Goal: Navigation & Orientation: Find specific page/section

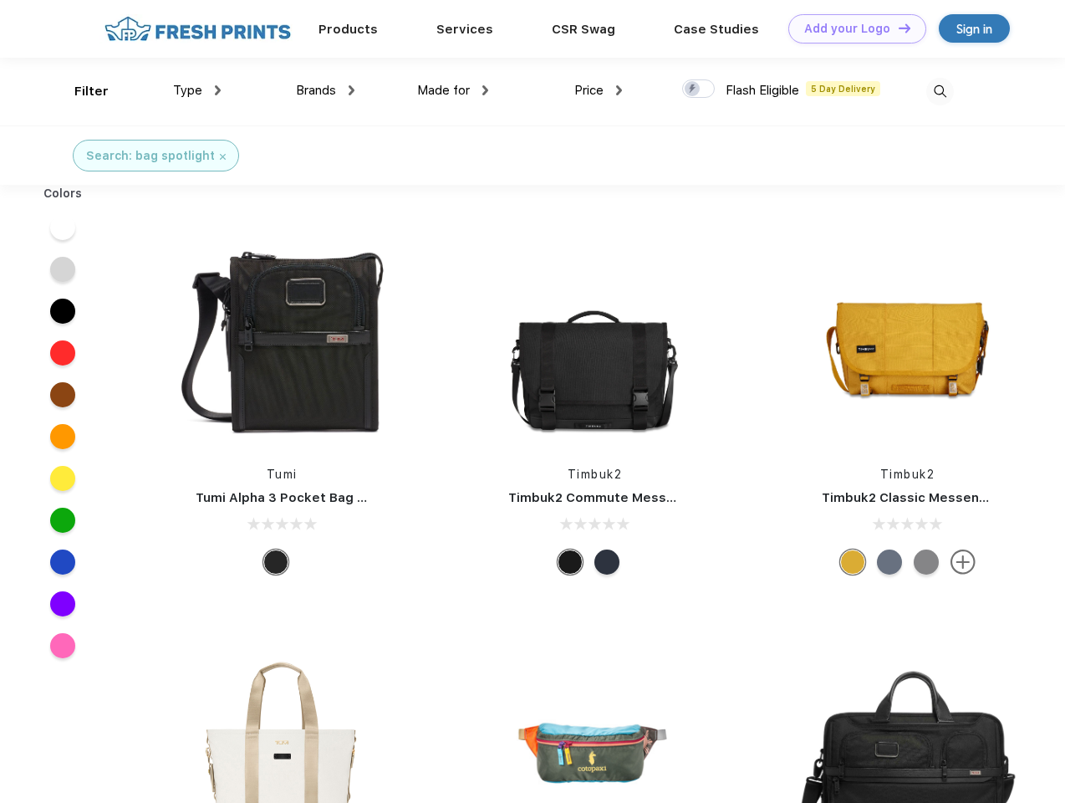
click at [851, 28] on link "Add your Logo Design Tool" at bounding box center [858, 28] width 138 height 29
click at [0, 0] on div "Design Tool" at bounding box center [0, 0] width 0 height 0
click at [897, 28] on link "Add your Logo Design Tool" at bounding box center [858, 28] width 138 height 29
click at [80, 91] on div "Filter" at bounding box center [91, 91] width 34 height 19
click at [197, 90] on span "Type" at bounding box center [187, 90] width 29 height 15
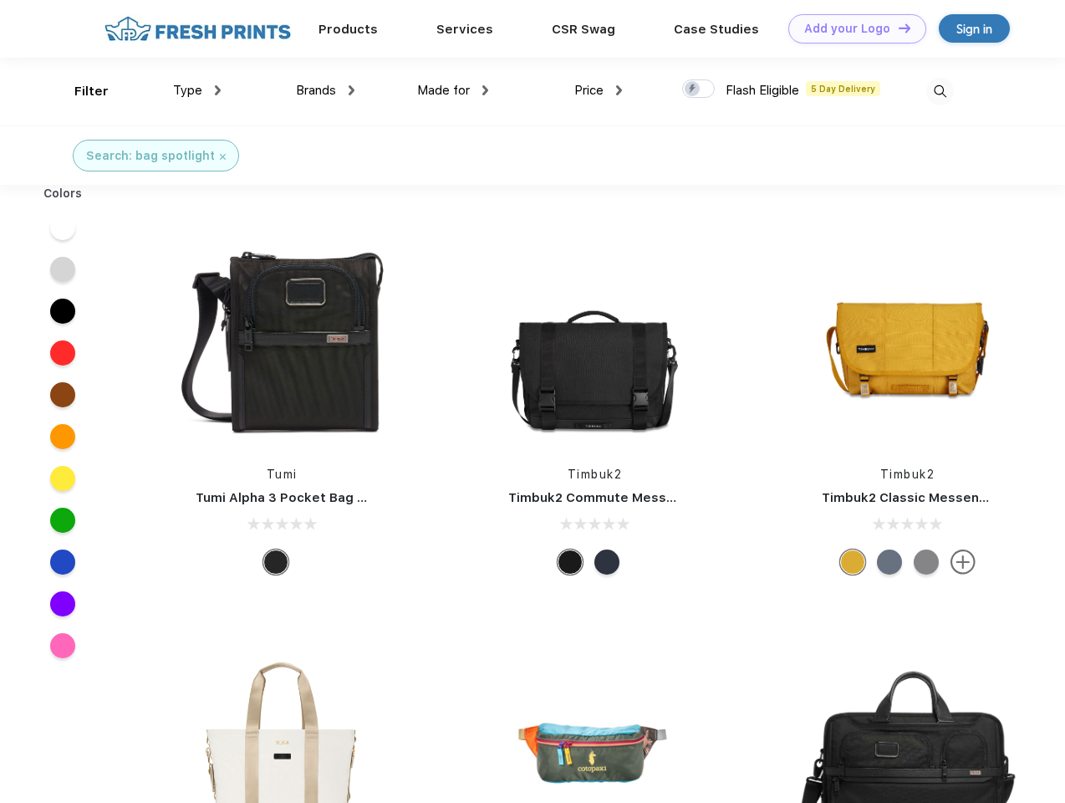
click at [325, 90] on span "Brands" at bounding box center [316, 90] width 40 height 15
click at [453, 90] on span "Made for" at bounding box center [443, 90] width 53 height 15
click at [599, 90] on span "Price" at bounding box center [589, 90] width 29 height 15
click at [699, 89] on div at bounding box center [698, 88] width 33 height 18
click at [693, 89] on input "checkbox" at bounding box center [687, 84] width 11 height 11
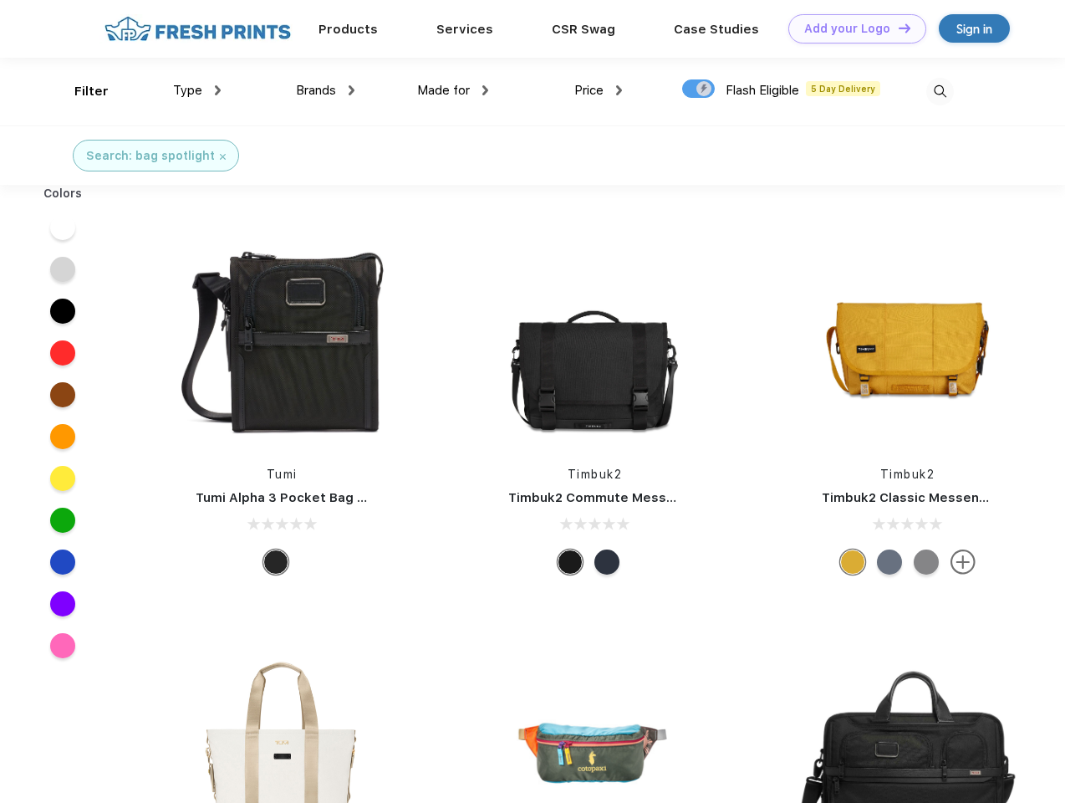
click at [940, 91] on img at bounding box center [941, 92] width 28 height 28
